Goal: Task Accomplishment & Management: Manage account settings

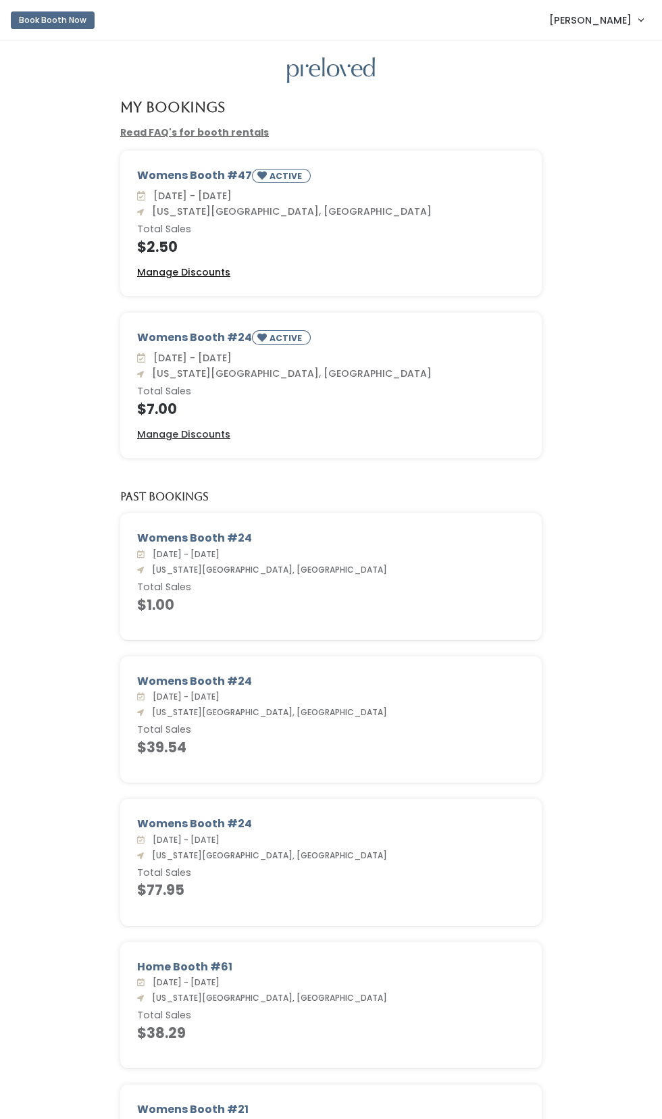
click at [204, 272] on u "Manage Discounts" at bounding box center [183, 272] width 93 height 14
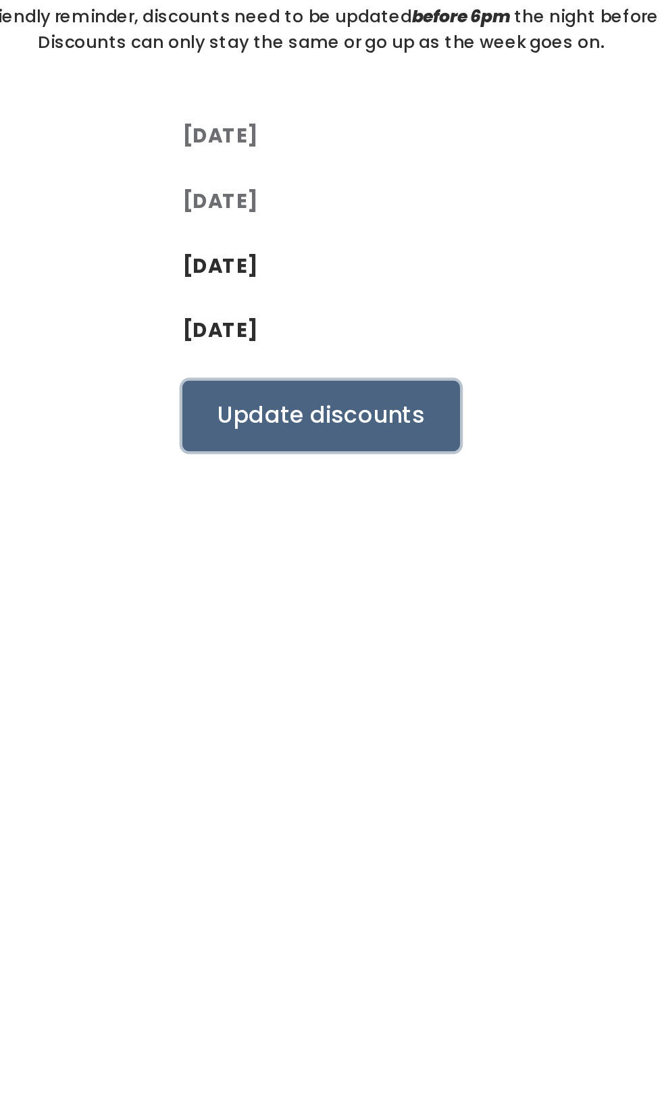
click at [351, 336] on input "Update discounts" at bounding box center [331, 341] width 132 height 34
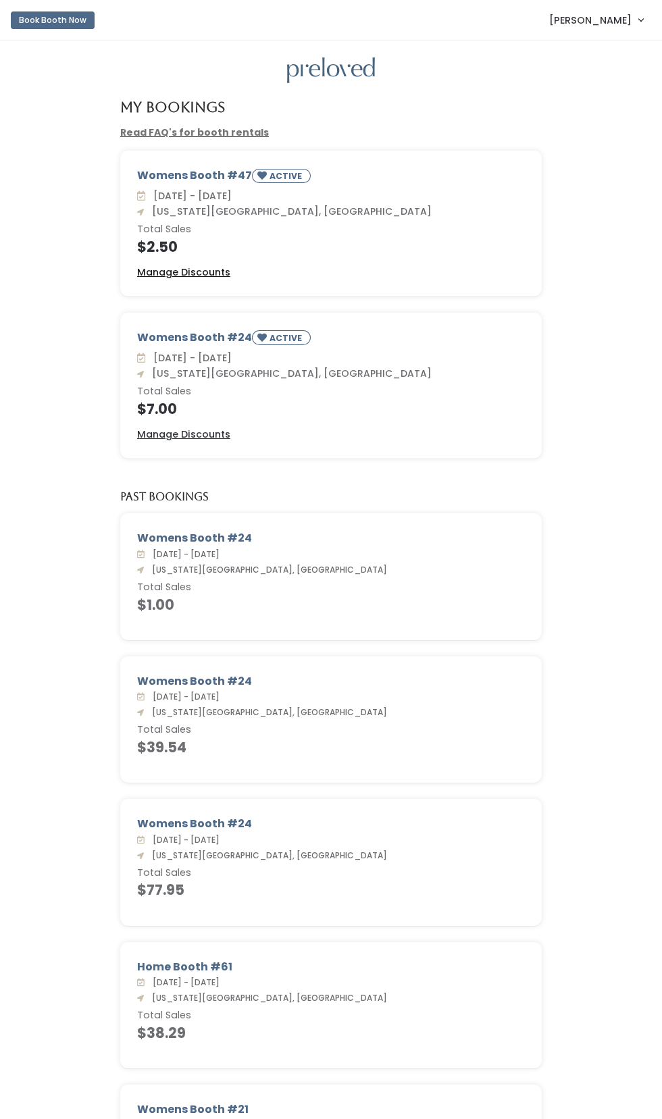
click at [194, 272] on u "Manage Discounts" at bounding box center [183, 272] width 93 height 14
click at [188, 429] on u "Manage Discounts" at bounding box center [183, 434] width 93 height 14
click at [188, 267] on u "Manage Discounts" at bounding box center [183, 272] width 93 height 14
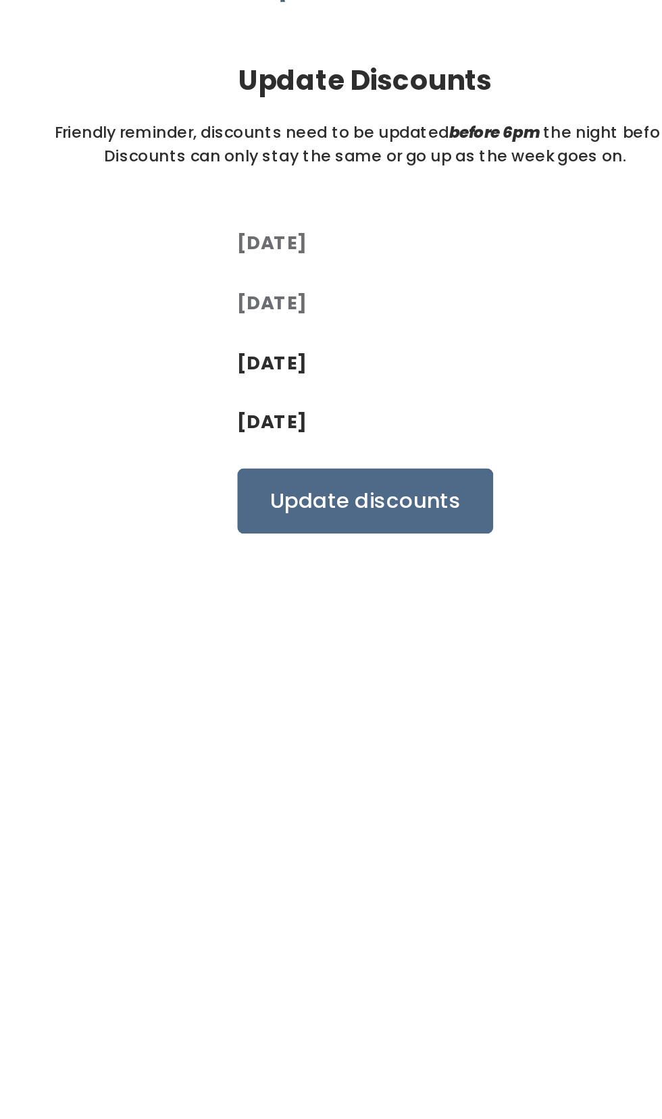
click at [300, 263] on label "[DATE]" at bounding box center [283, 270] width 36 height 14
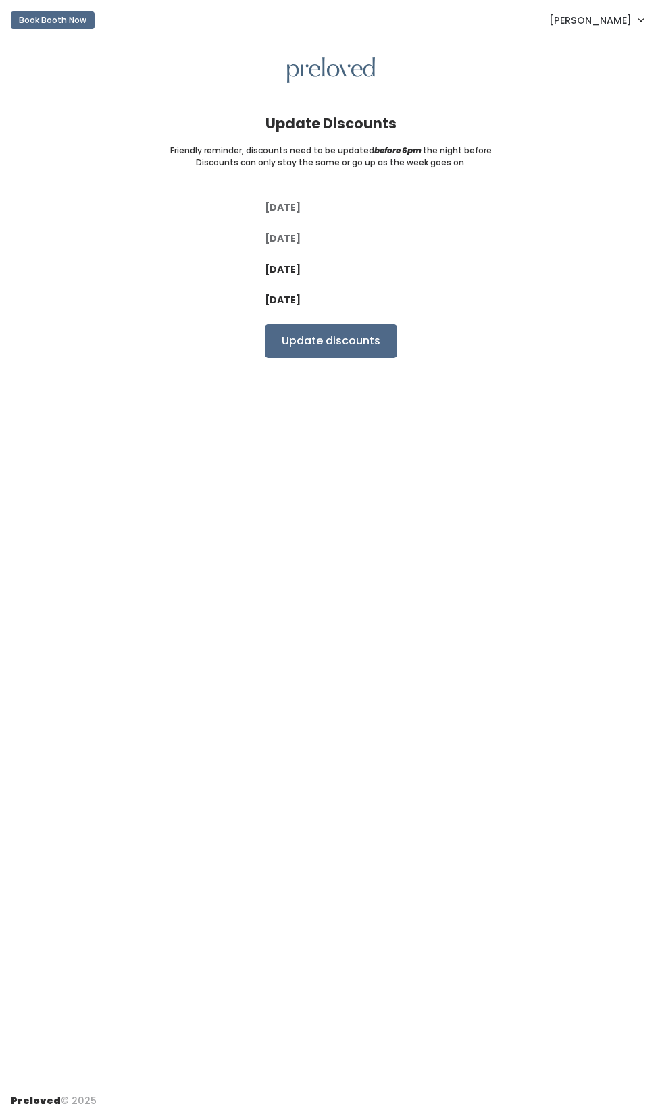
scroll to position [2, 0]
